Goal: Task Accomplishment & Management: Manage account settings

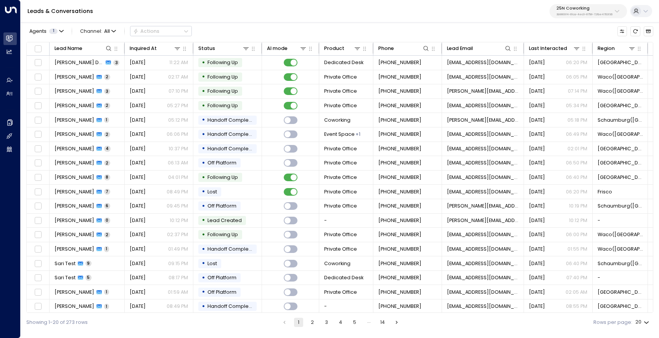
click at [565, 13] on p "3b9800f4-81ca-4ec0-8758-72fbe4763f36" at bounding box center [585, 14] width 56 height 3
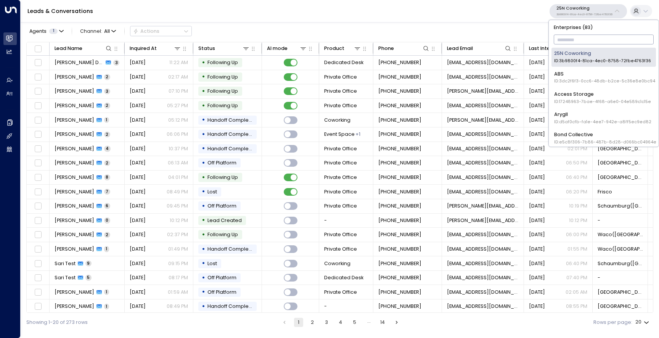
click at [564, 35] on input "text" at bounding box center [604, 39] width 100 height 13
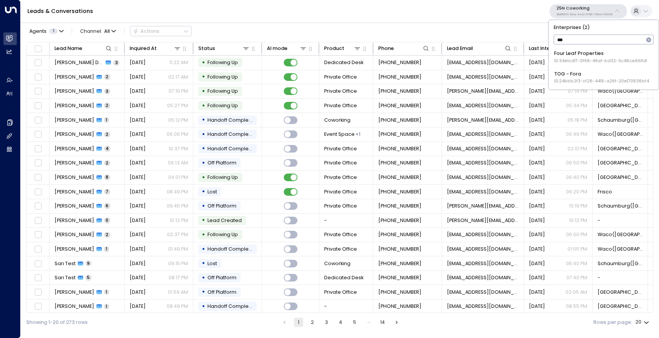
type input "****"
click at [564, 56] on div "TOG - Fora ID: 24bbb2f3-cf28-4415-a26f-20e170838bf4" at bounding box center [601, 57] width 95 height 14
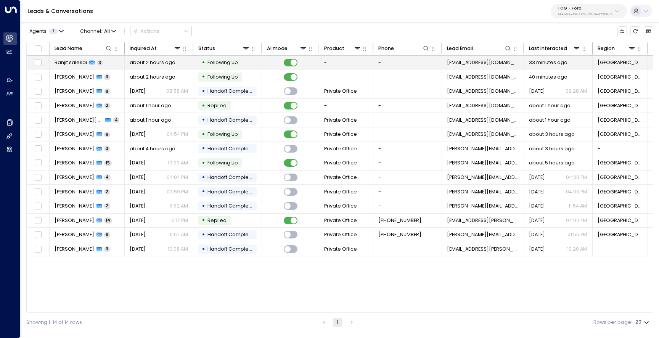
click at [77, 61] on span "Ranjit salesai" at bounding box center [71, 62] width 32 height 7
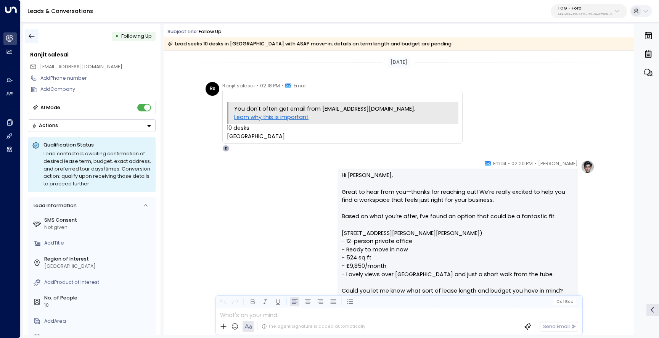
click at [36, 32] on button "button" at bounding box center [32, 36] width 14 height 14
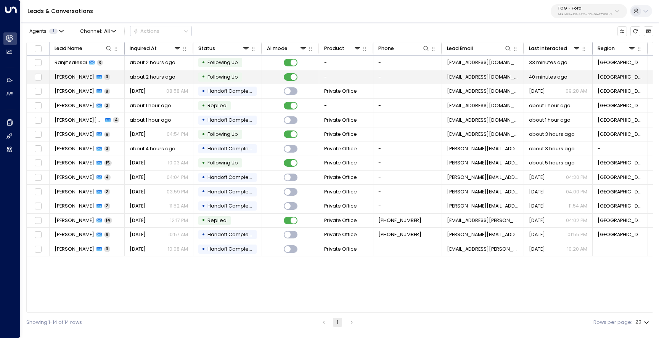
click at [72, 75] on span "[PERSON_NAME]" at bounding box center [75, 77] width 40 height 7
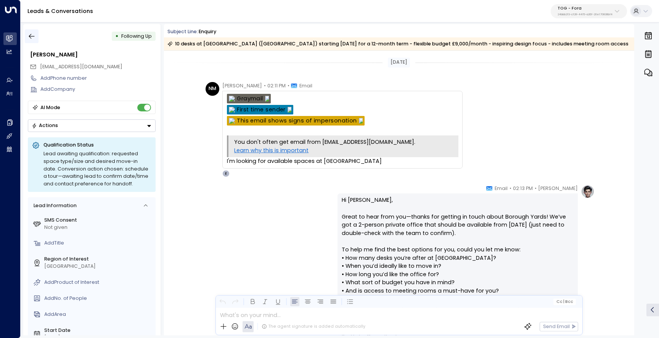
click at [33, 39] on icon "button" at bounding box center [32, 36] width 8 height 8
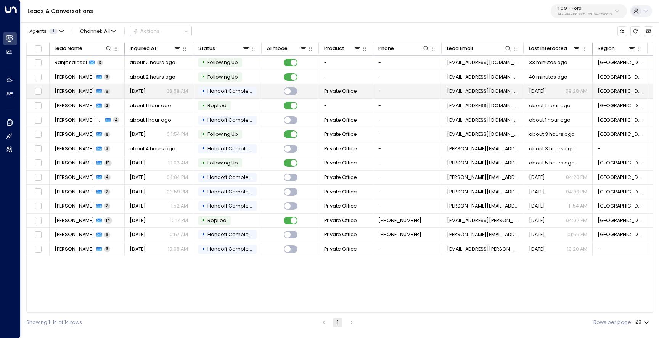
click at [74, 95] on td "[PERSON_NAME] 8" at bounding box center [87, 91] width 75 height 14
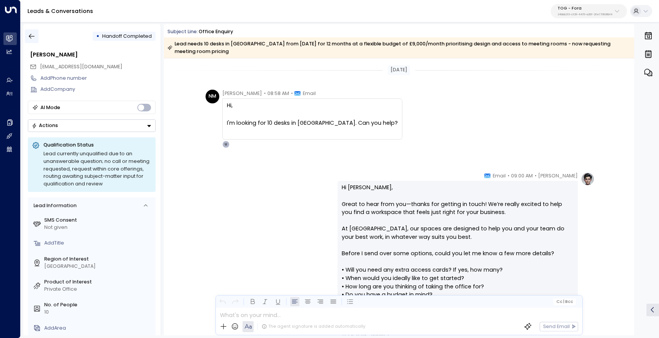
click at [31, 35] on icon "button" at bounding box center [32, 36] width 8 height 8
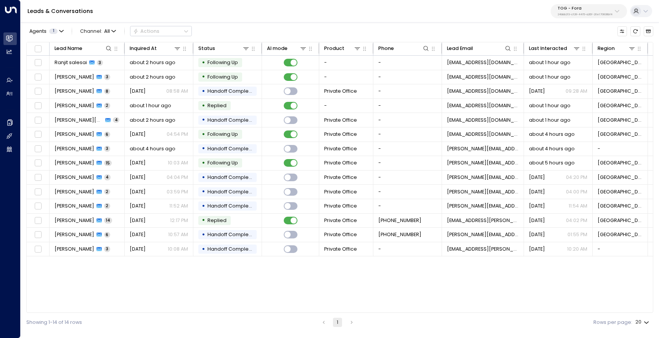
click at [572, 11] on div "TOG - Fora 24bbb2f3-cf28-4415-a26f-20e170838bf4" at bounding box center [585, 11] width 55 height 10
